Goal: Go to known website: Access a specific website the user already knows

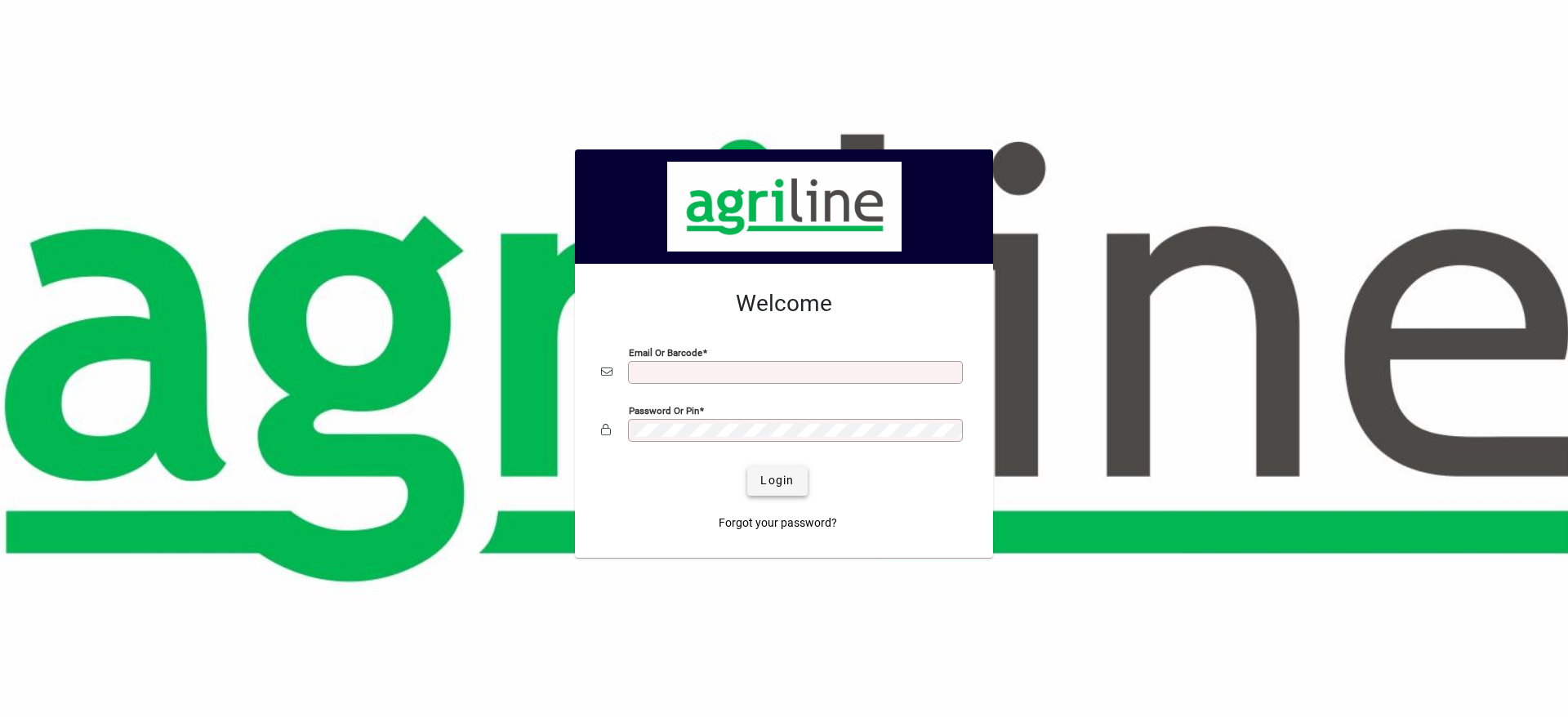
type input "**********"
click at [783, 478] on span "Login" at bounding box center [777, 480] width 34 height 17
